Goal: Task Accomplishment & Management: Manage account settings

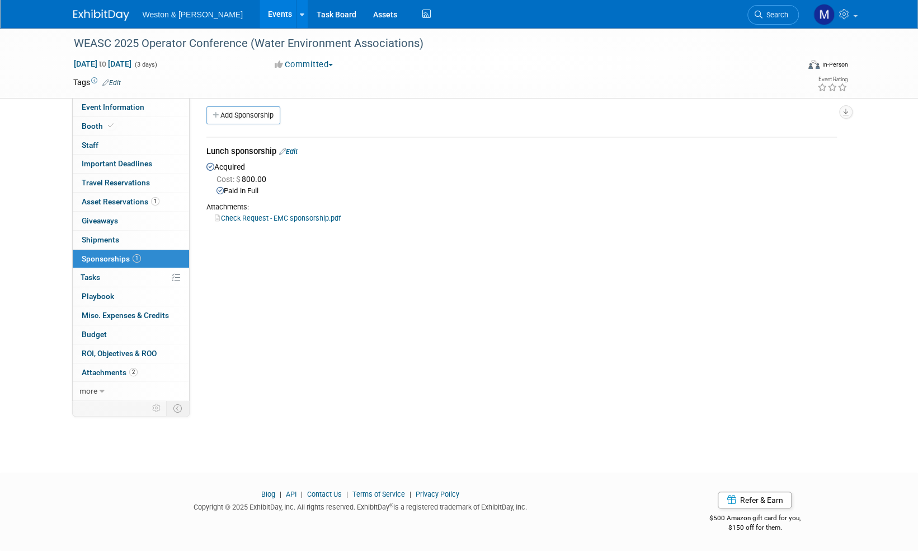
click at [110, 15] on img at bounding box center [101, 15] width 56 height 11
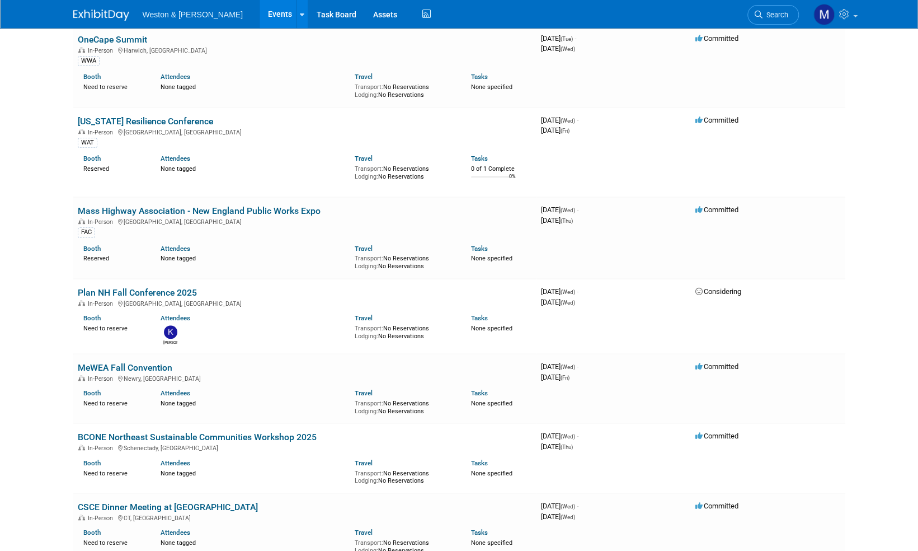
scroll to position [280, 0]
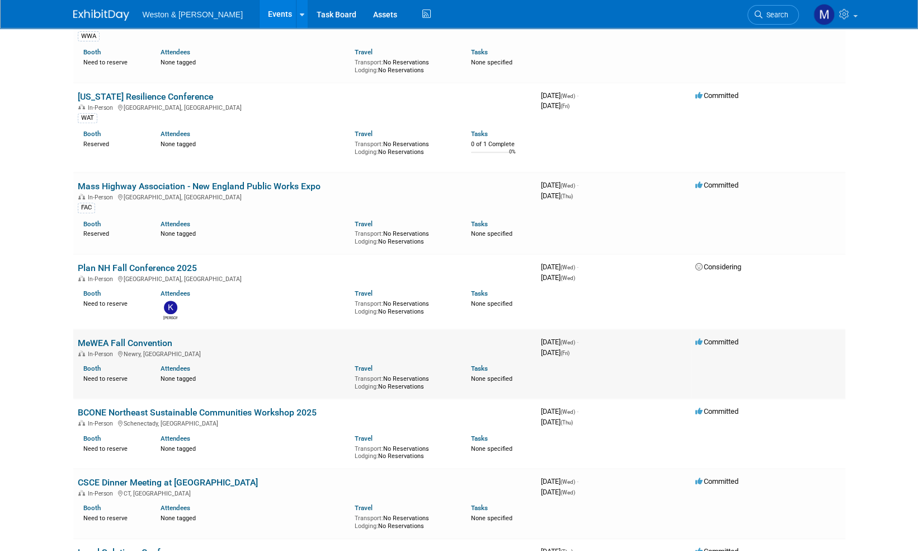
click at [111, 341] on link "MeWEA Fall Convention" at bounding box center [125, 342] width 95 height 11
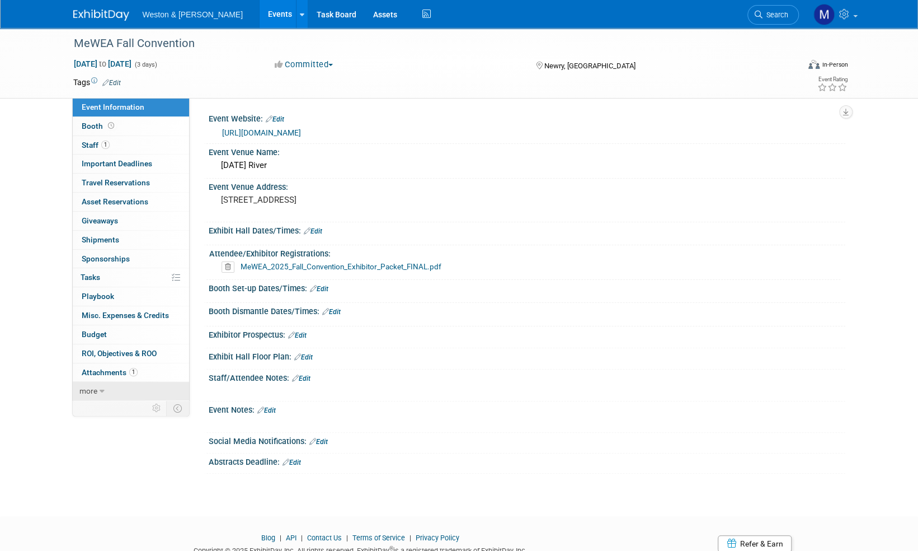
click at [91, 390] on span "more" at bounding box center [88, 390] width 18 height 9
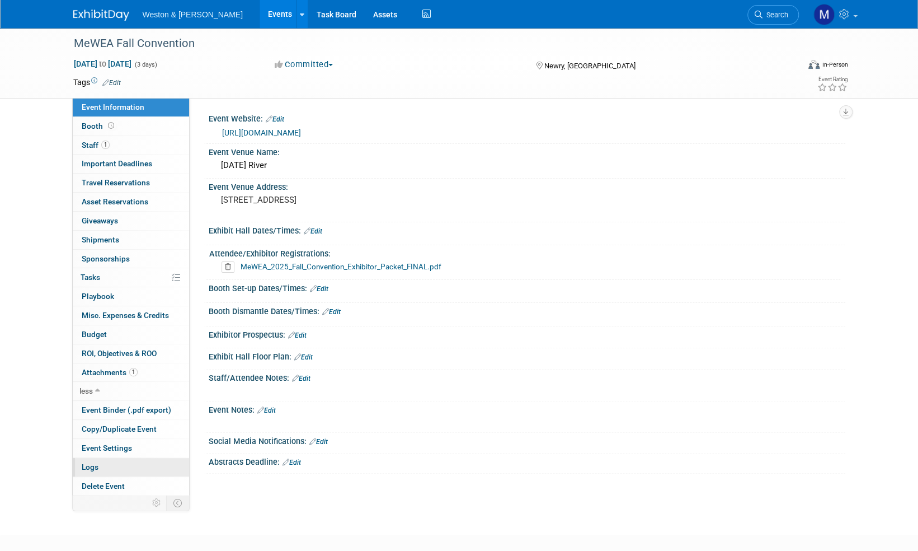
click at [93, 467] on span "Logs" at bounding box center [90, 466] width 17 height 9
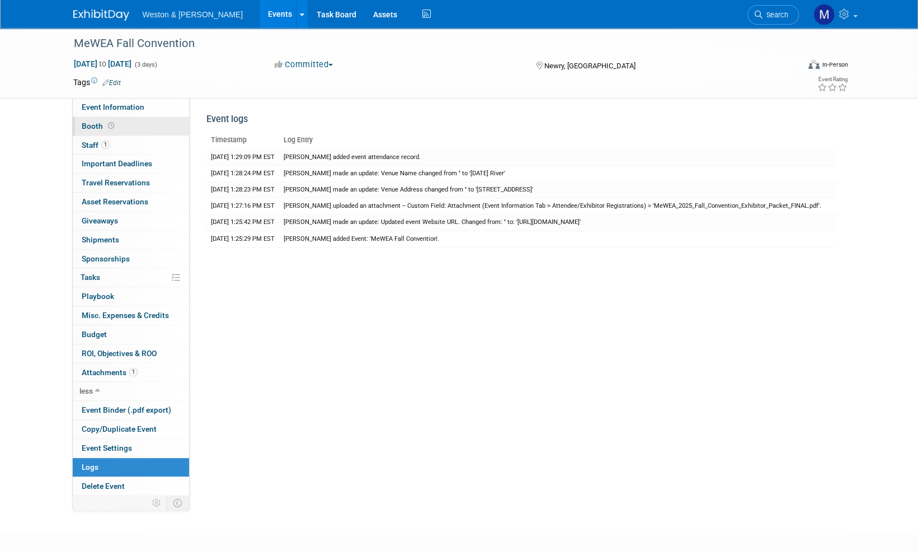
click at [91, 124] on span "Booth" at bounding box center [99, 125] width 35 height 9
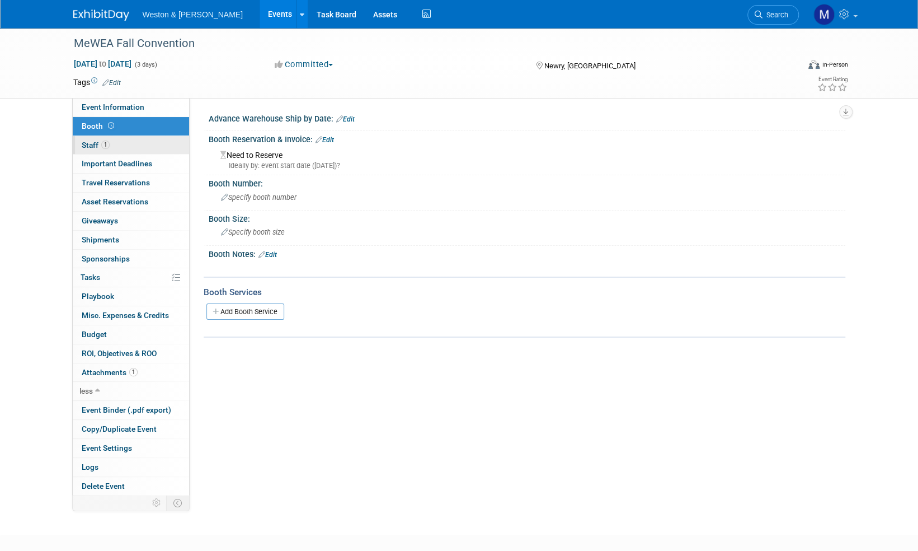
click at [90, 141] on span "Staff 1" at bounding box center [96, 144] width 28 height 9
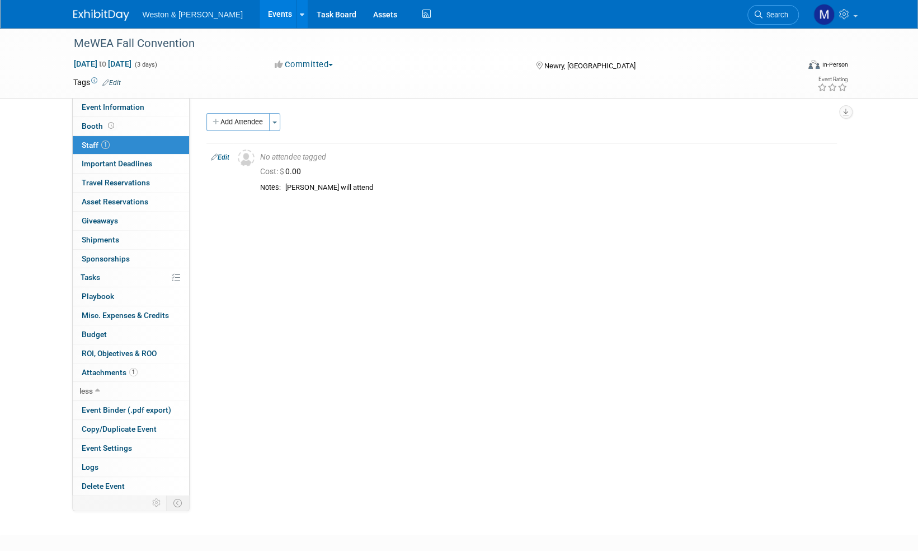
click at [96, 11] on img at bounding box center [101, 15] width 56 height 11
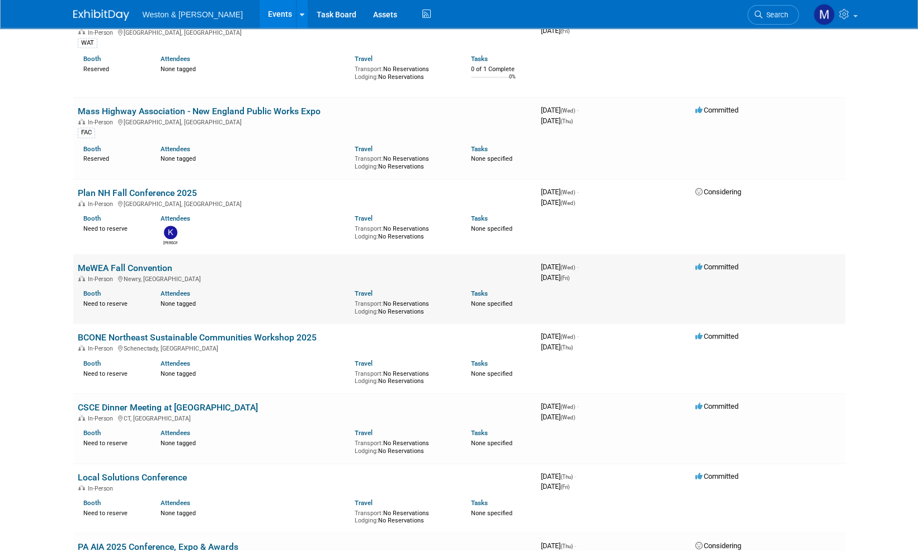
scroll to position [392, 0]
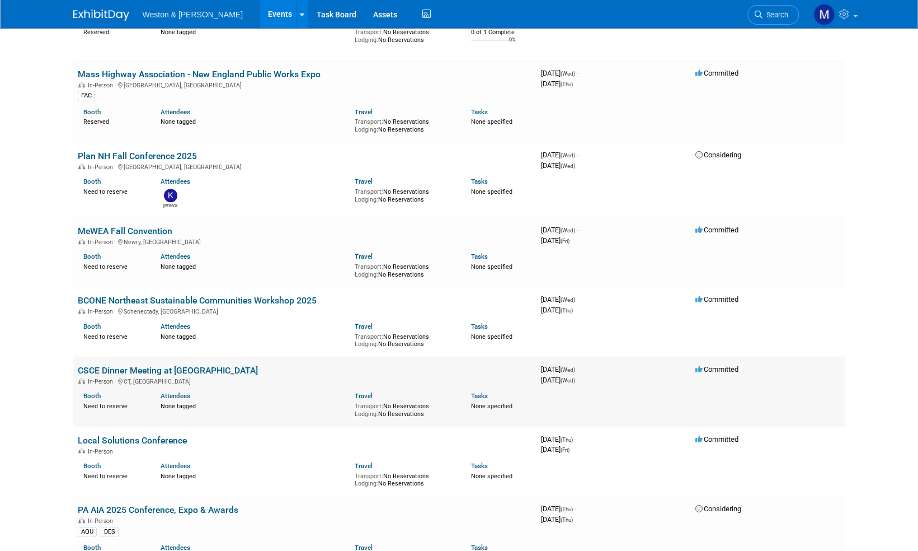
click at [142, 366] on link "CSCE Dinner Meeting at [GEOGRAPHIC_DATA]" at bounding box center [168, 370] width 180 height 11
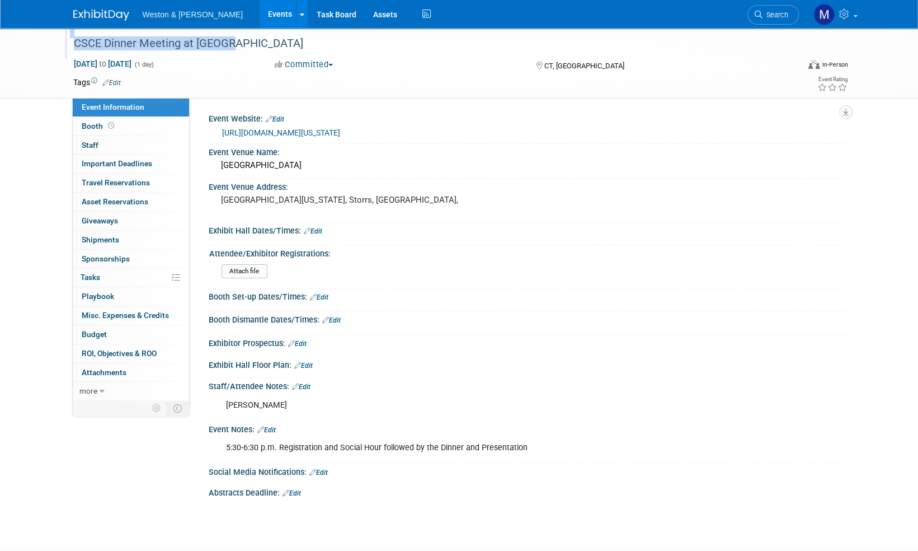
drag, startPoint x: 229, startPoint y: 47, endPoint x: 66, endPoint y: 40, distance: 162.9
click at [66, 40] on div "CSCE Dinner Meeting at [GEOGRAPHIC_DATA]" at bounding box center [428, 43] width 726 height 30
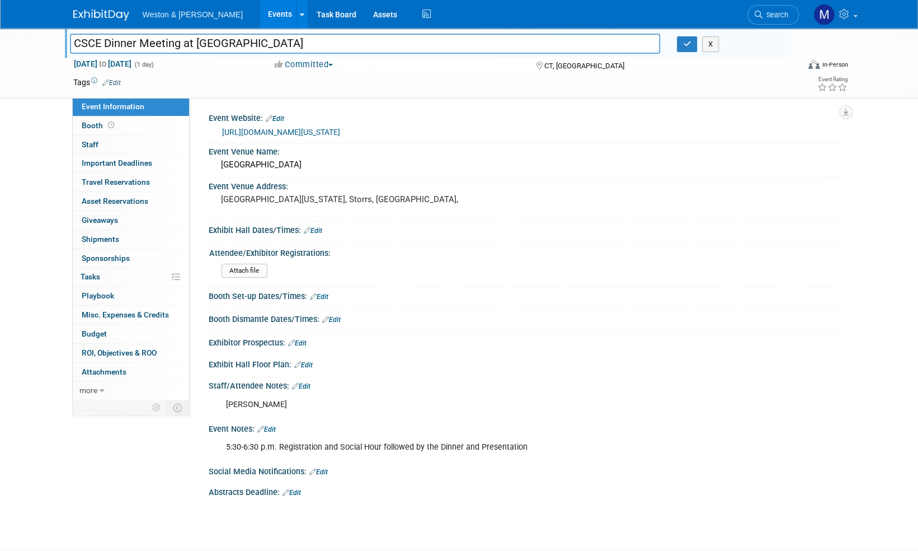
drag, startPoint x: 233, startPoint y: 45, endPoint x: 71, endPoint y: 38, distance: 161.8
click at [70, 38] on input "CSCE Dinner Meeting at [GEOGRAPHIC_DATA]" at bounding box center [365, 44] width 591 height 20
click at [88, 142] on span "Staff 0" at bounding box center [90, 144] width 17 height 9
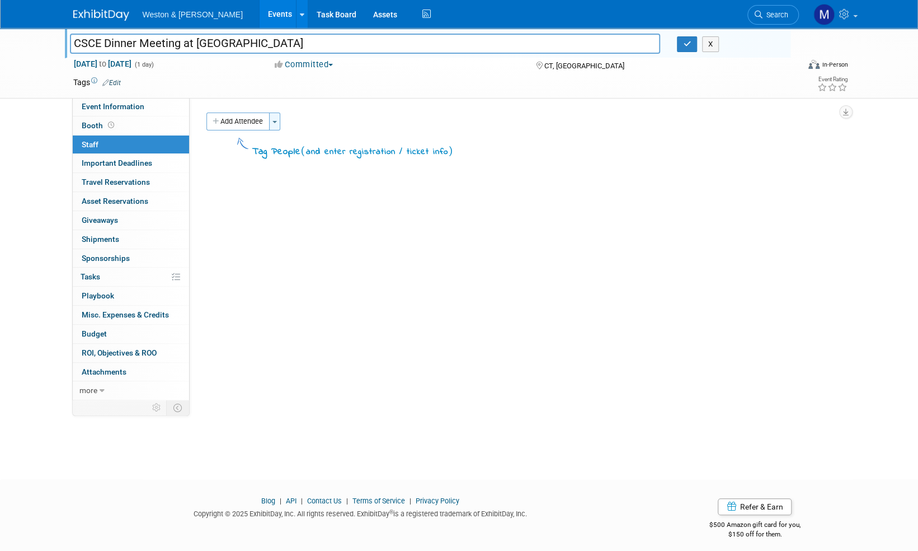
click at [276, 120] on button "Toggle Dropdown" at bounding box center [274, 121] width 11 height 18
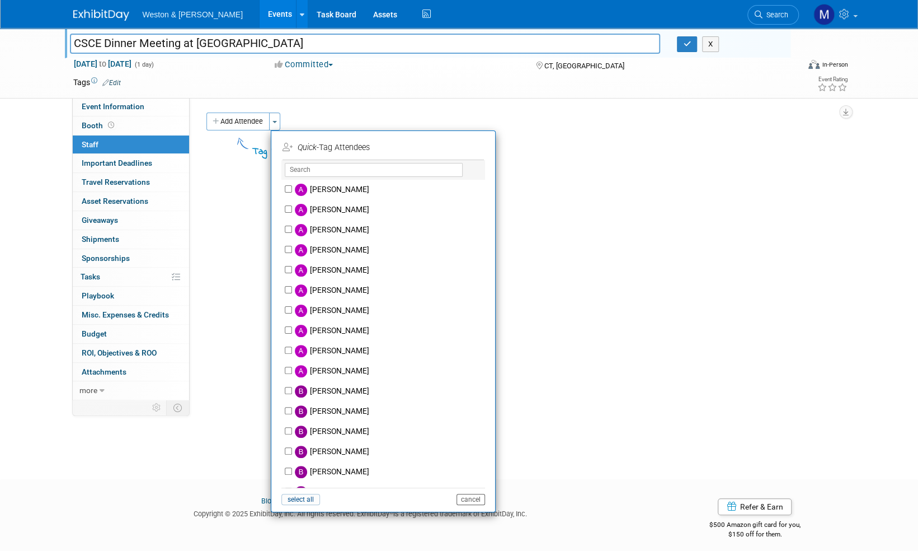
click at [468, 497] on button "cancel" at bounding box center [471, 498] width 29 height 11
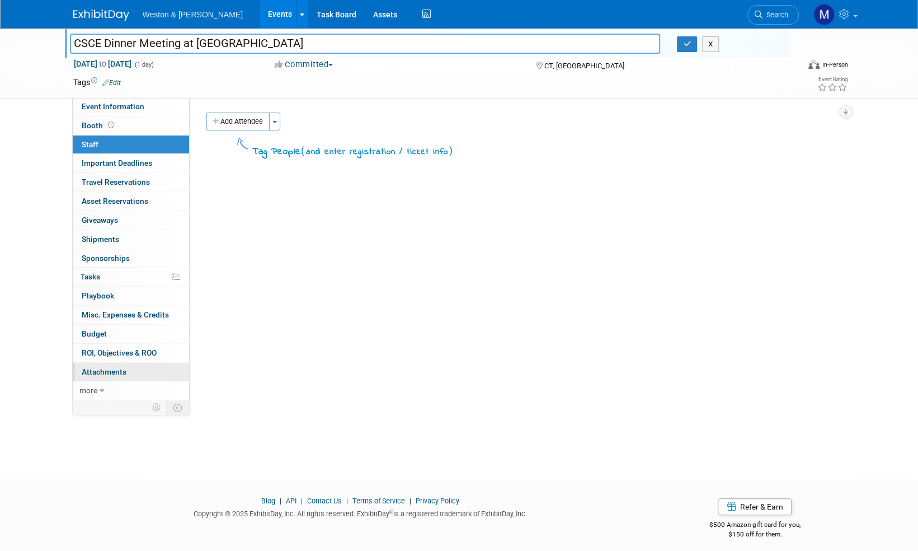
click at [104, 370] on span "Attachments 0" at bounding box center [104, 371] width 45 height 9
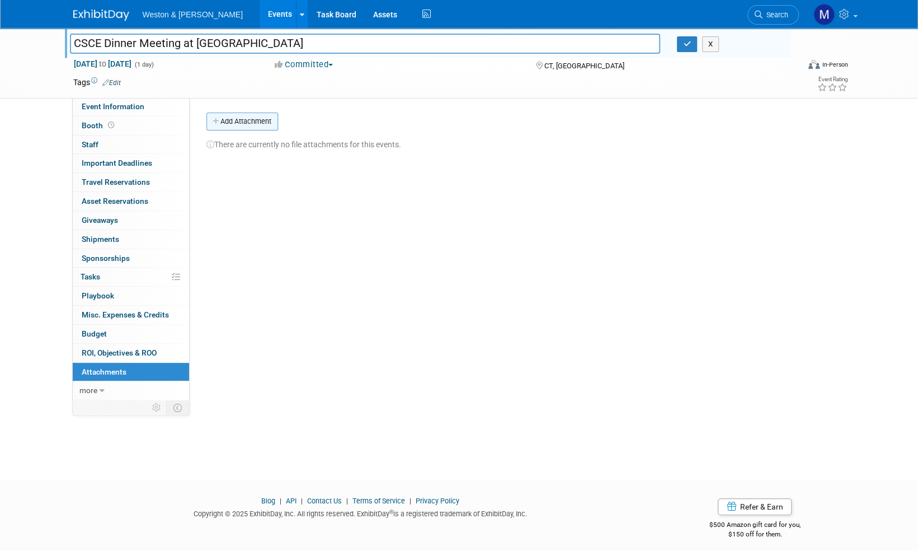
click at [256, 124] on button "Add Attachment" at bounding box center [242, 121] width 72 height 18
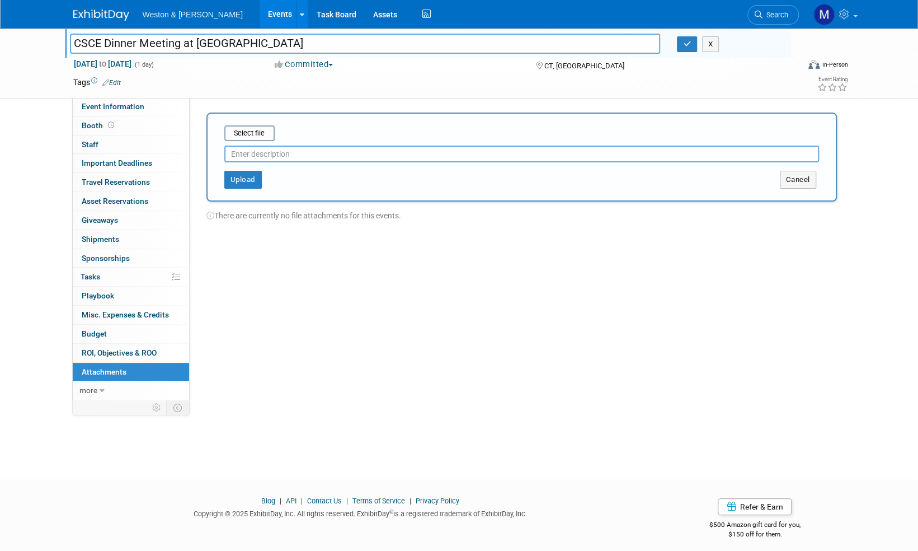
click at [255, 154] on input "text" at bounding box center [521, 153] width 595 height 17
type input "R"
type input "Registration_Jarboe"
click at [243, 133] on input "file" at bounding box center [206, 132] width 133 height 13
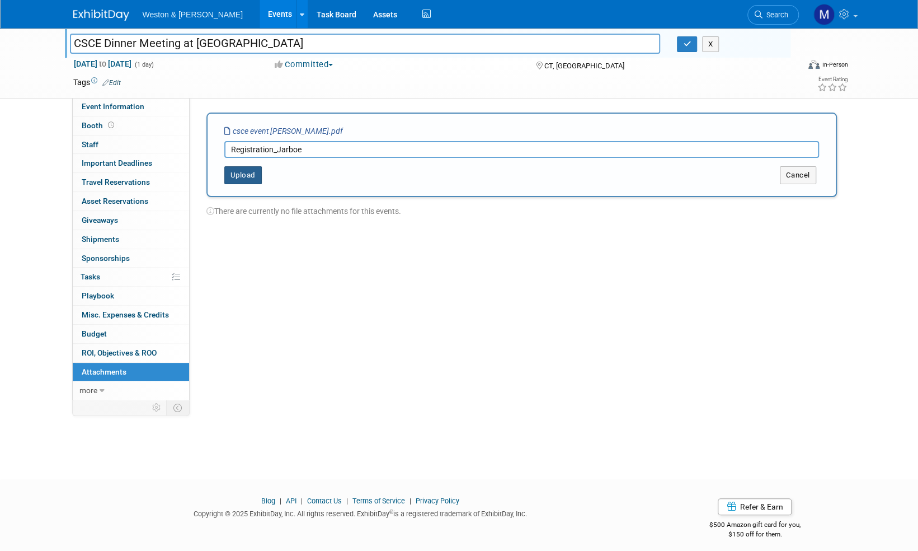
click at [247, 178] on button "Upload" at bounding box center [242, 175] width 37 height 18
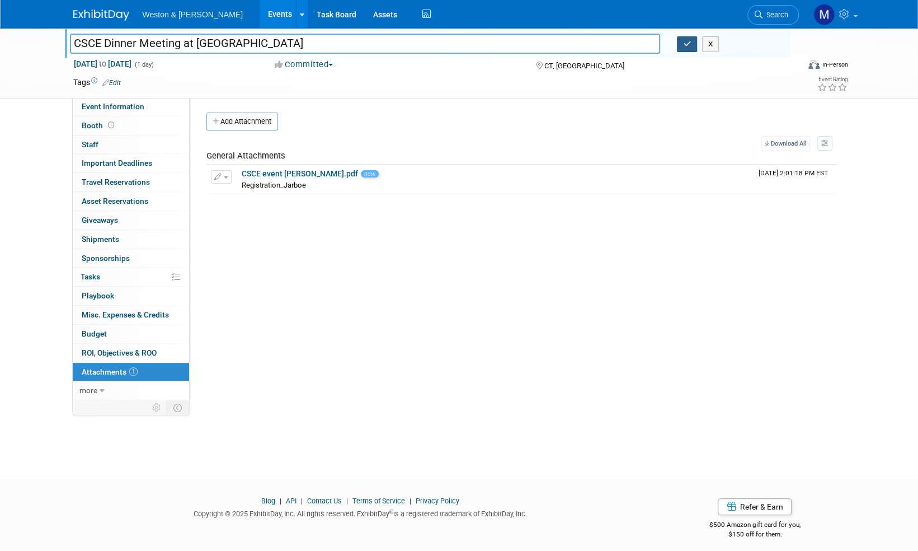
click at [687, 48] on button "button" at bounding box center [687, 44] width 20 height 16
